Goal: Navigation & Orientation: Go to known website

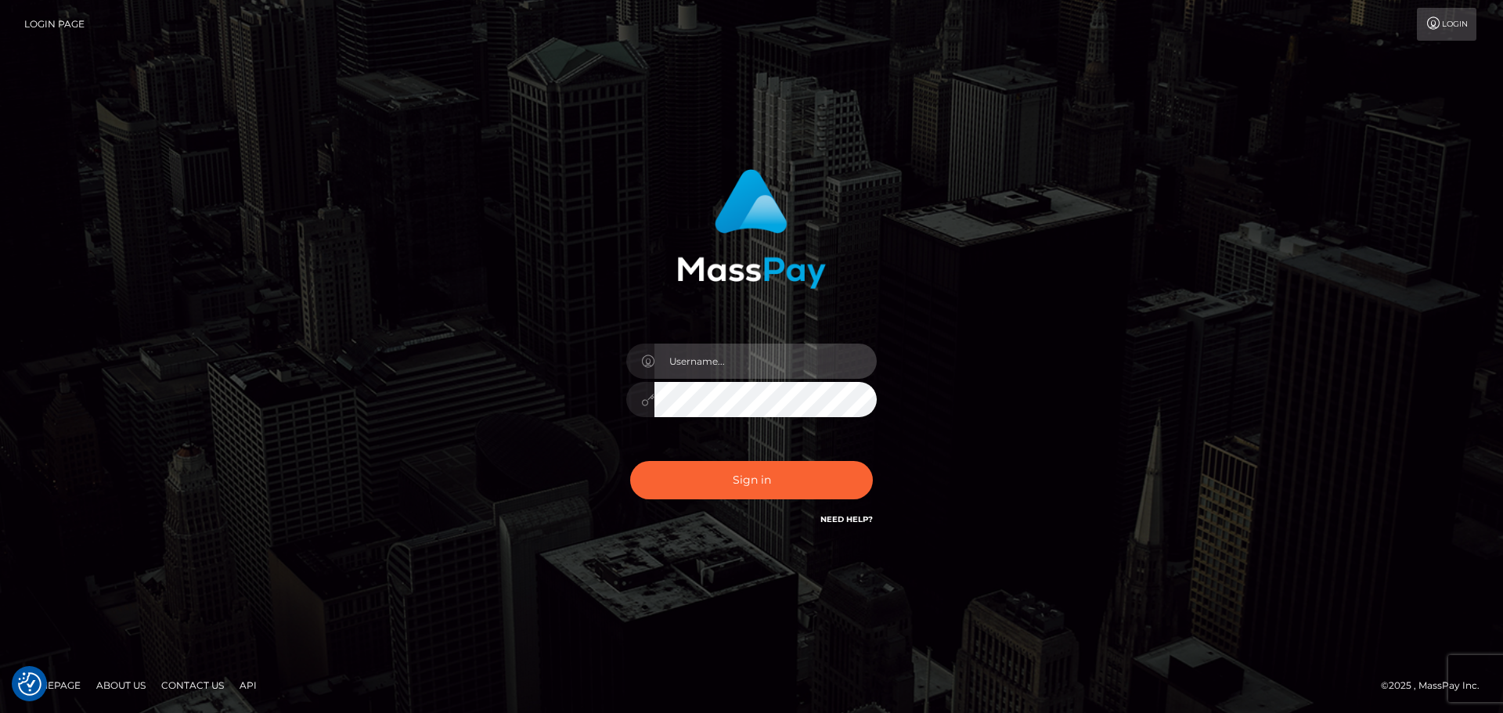
click at [750, 349] on input "text" at bounding box center [765, 361] width 222 height 35
type input "paul.billett"
click at [769, 380] on div "paul.billett" at bounding box center [751, 392] width 274 height 120
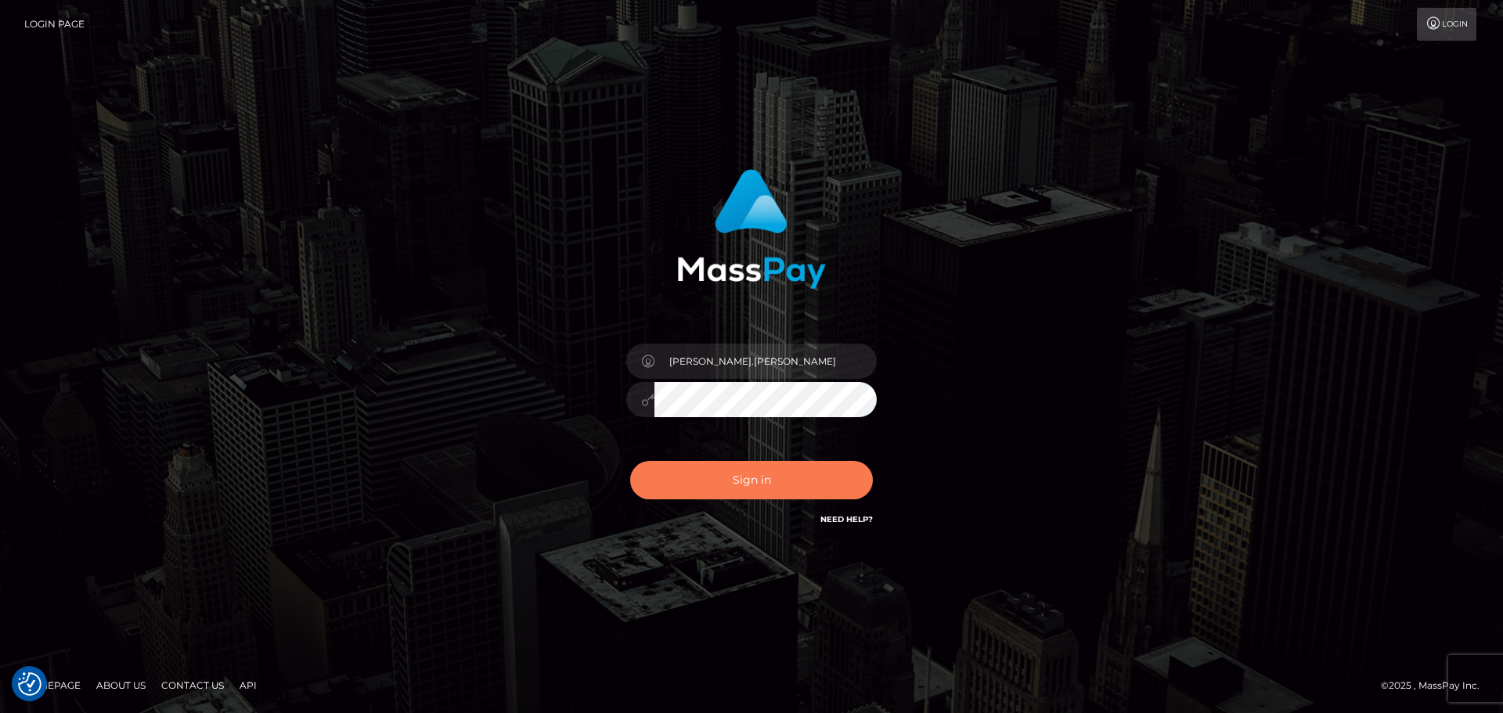
click at [767, 484] on button "Sign in" at bounding box center [751, 480] width 243 height 38
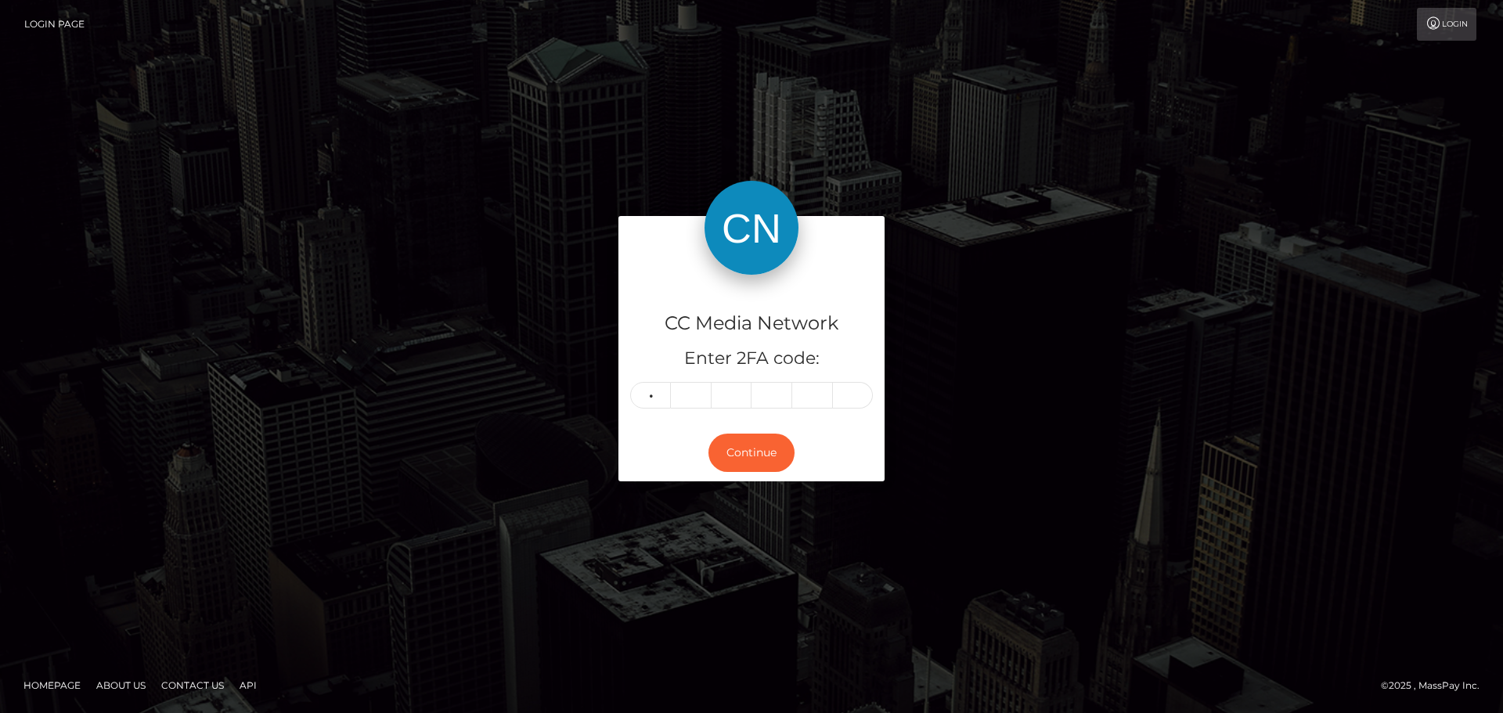
type input "0"
type input "7"
type input "1"
type input "2"
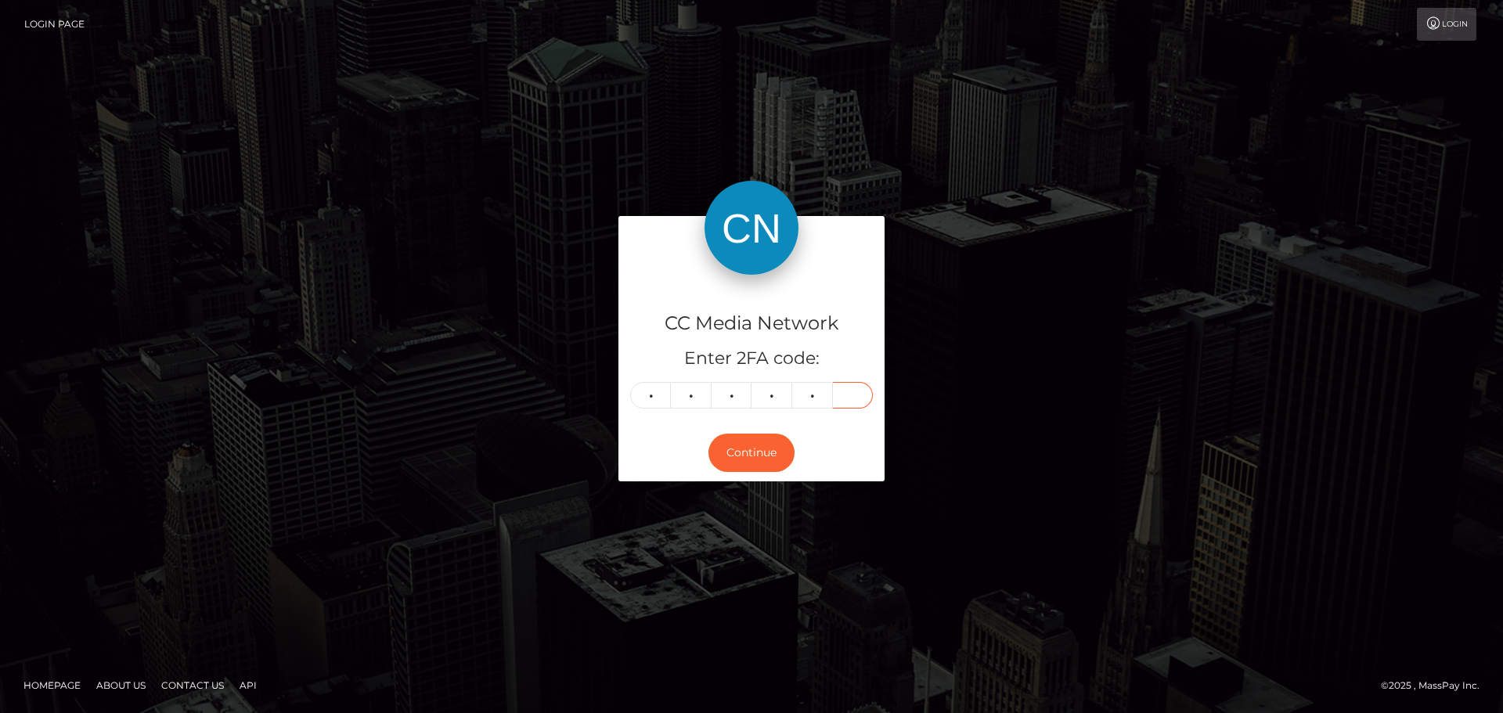
type input "3"
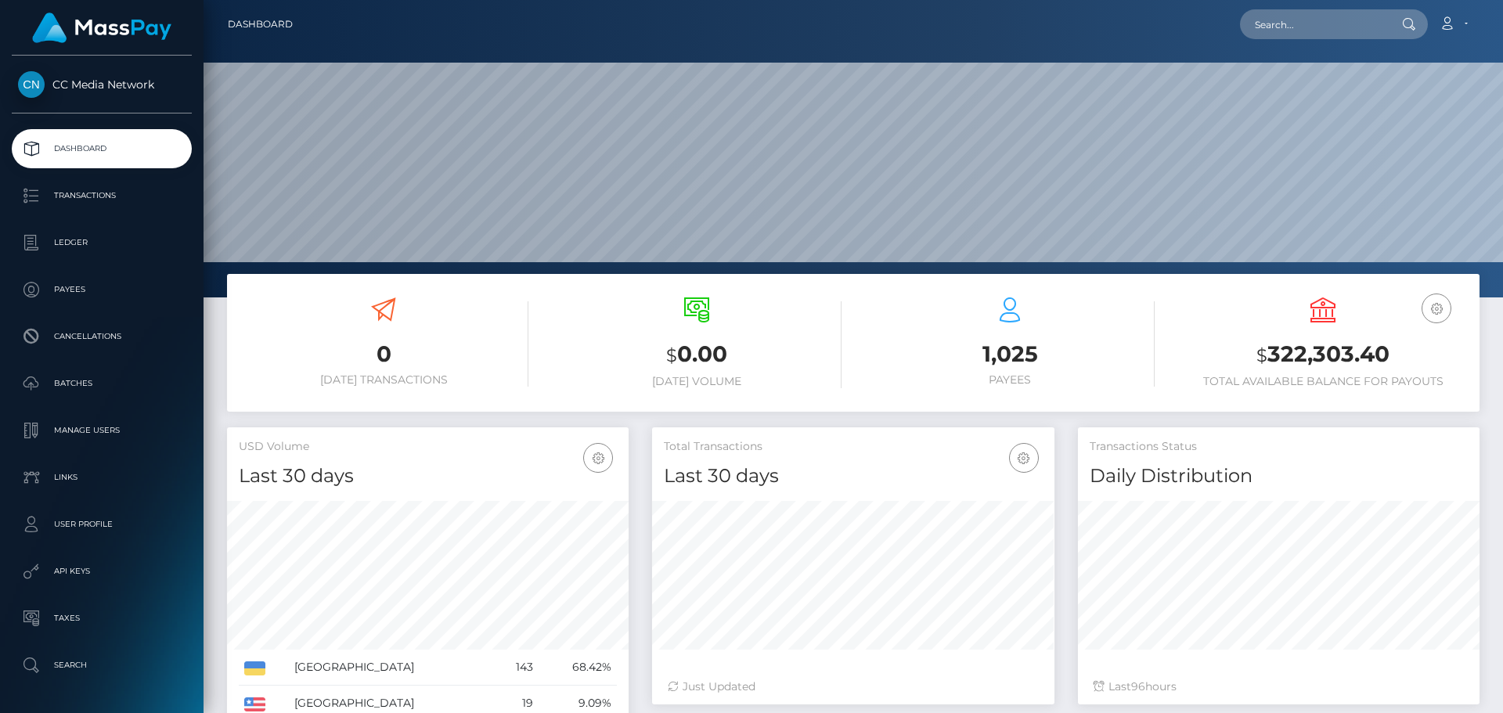
scroll to position [278, 402]
